Goal: Task Accomplishment & Management: Use online tool/utility

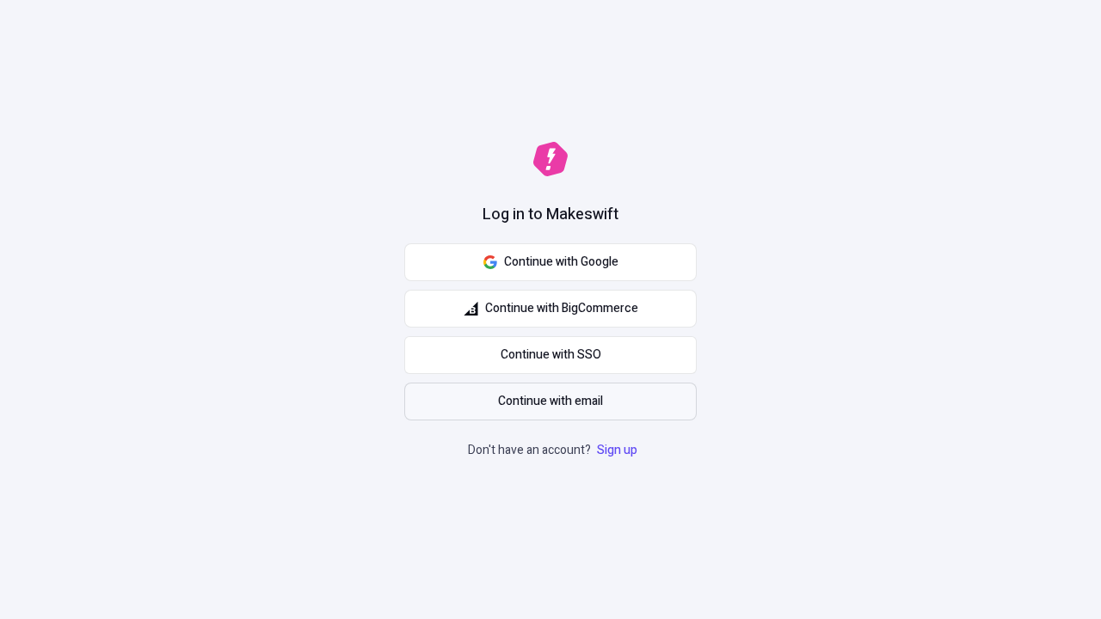
click at [551, 402] on span "Continue with email" at bounding box center [550, 401] width 105 height 19
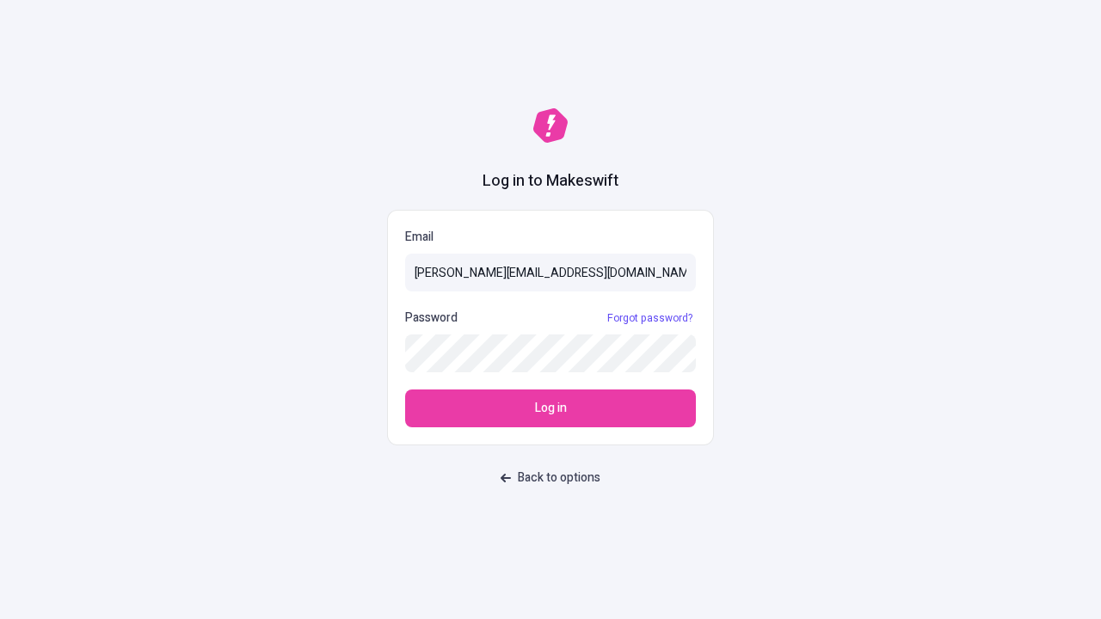
type input "[PERSON_NAME][EMAIL_ADDRESS][DOMAIN_NAME]"
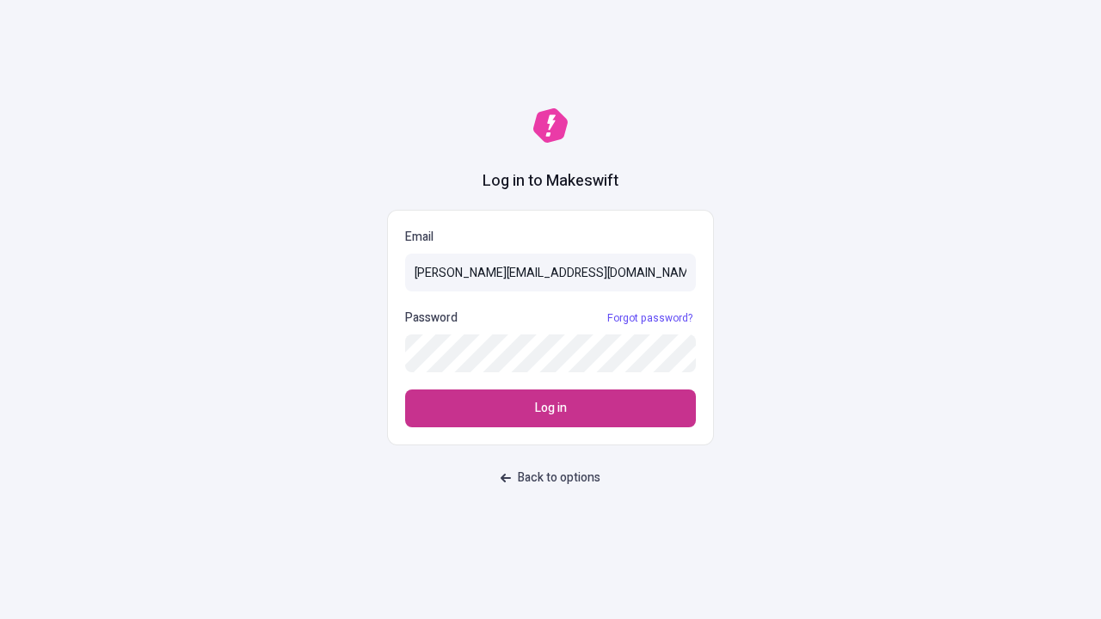
click at [551, 409] on span "Log in" at bounding box center [551, 408] width 32 height 19
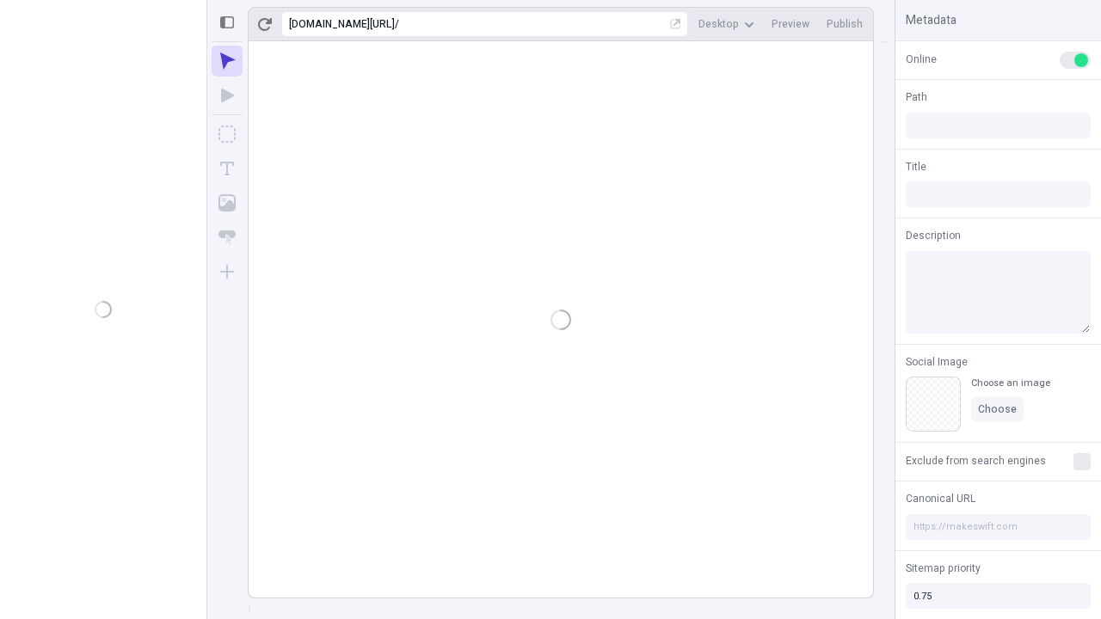
type input "/deep-link-compello"
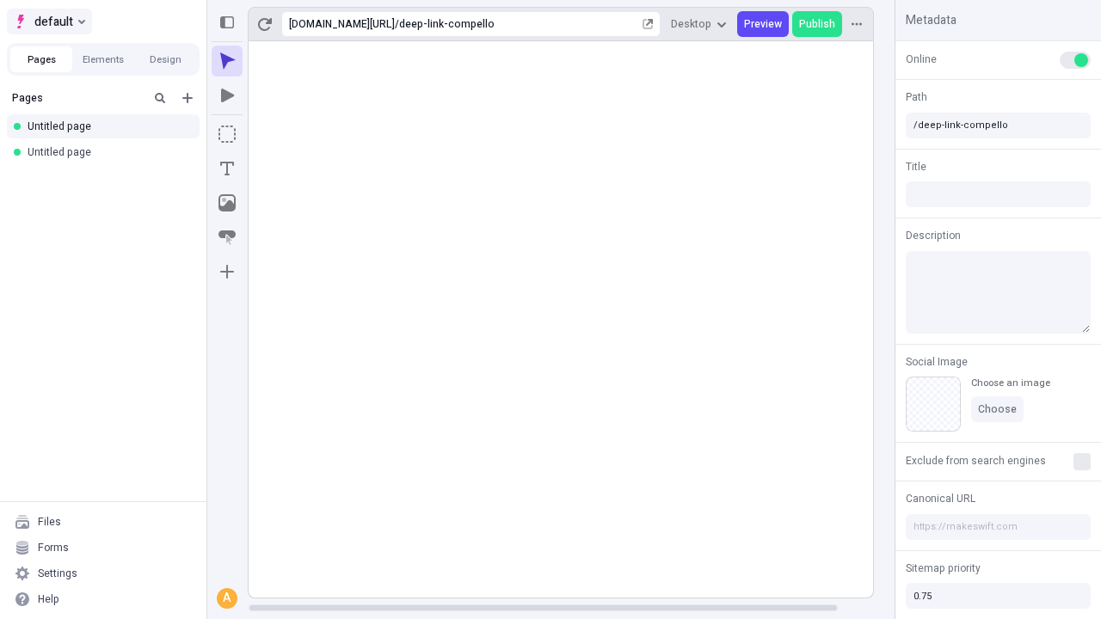
click at [48, 22] on span "default" at bounding box center [53, 21] width 39 height 21
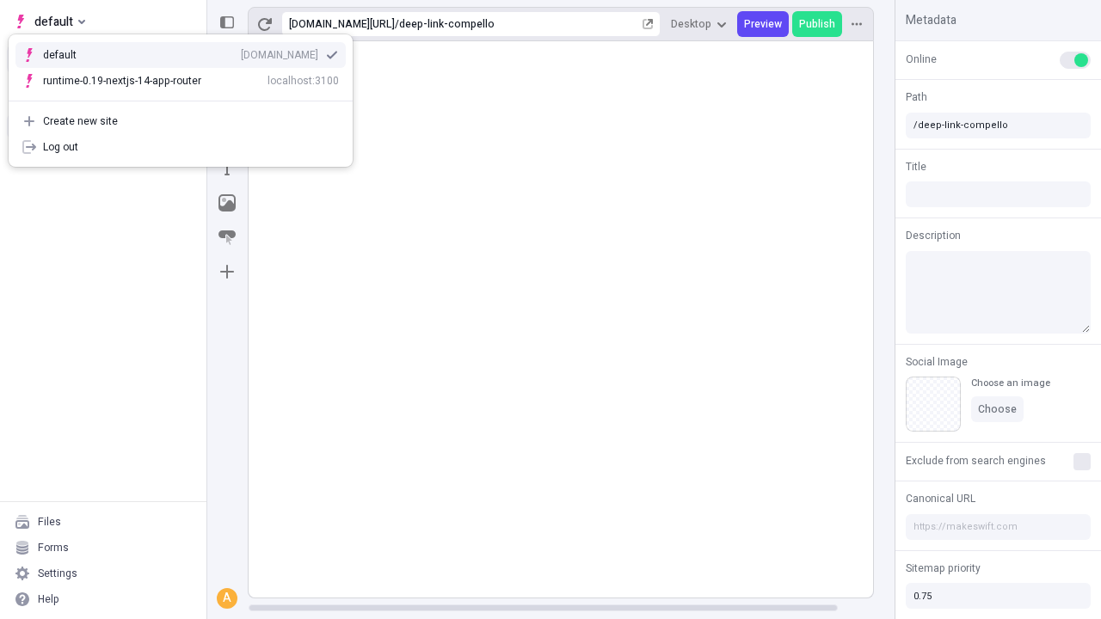
click at [241, 52] on div "qee9k4dy7d.staging.makeswift.site" at bounding box center [279, 55] width 77 height 14
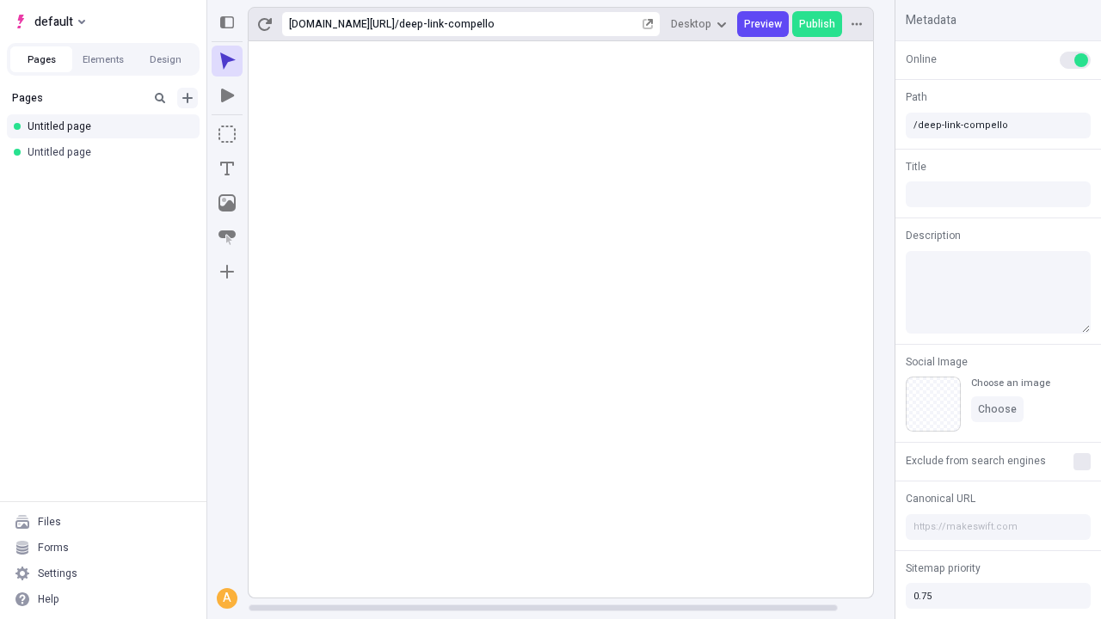
click at [188, 98] on icon "Add new" at bounding box center [187, 98] width 10 height 10
click at [279, 133] on span "Blank page" at bounding box center [289, 133] width 107 height 14
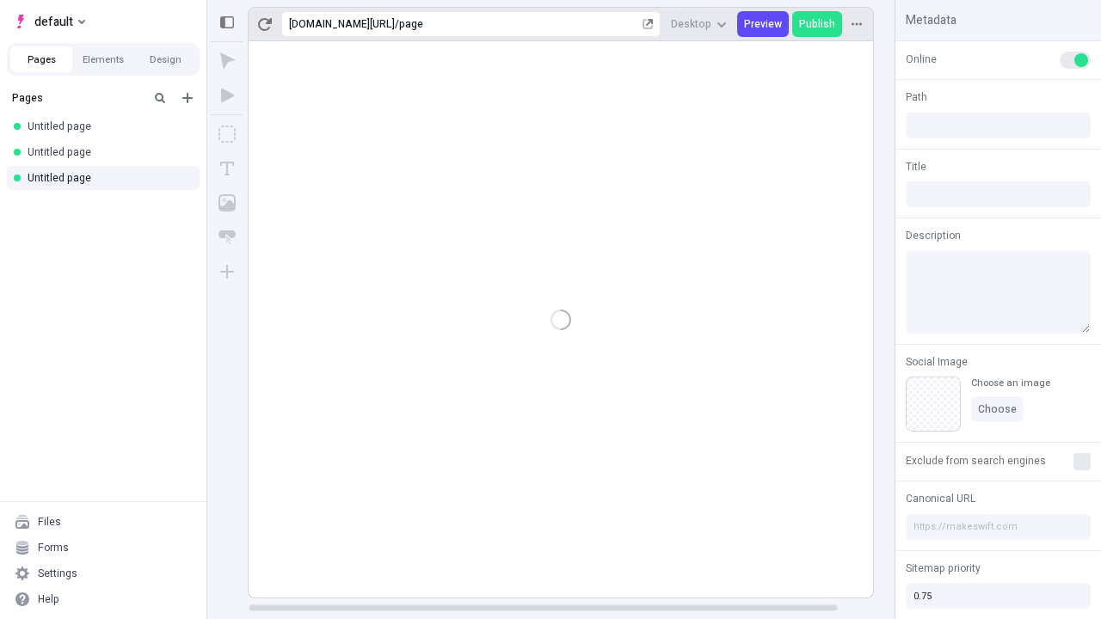
type input "/page"
